Goal: Task Accomplishment & Management: Use online tool/utility

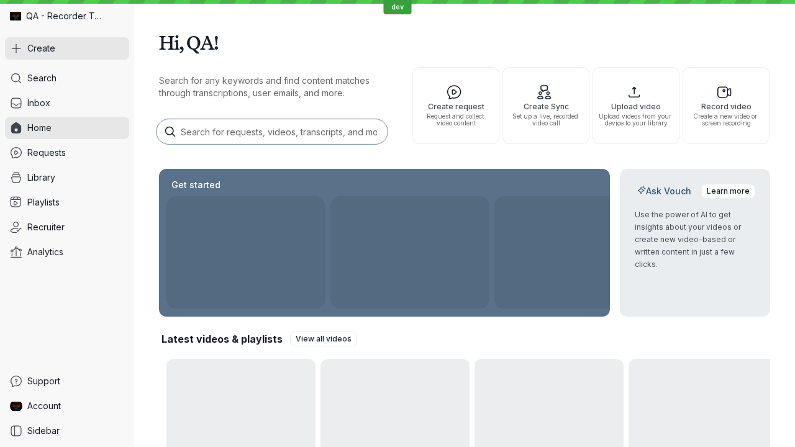
click at [67, 48] on button "Create" at bounding box center [67, 48] width 124 height 22
